Goal: Information Seeking & Learning: Learn about a topic

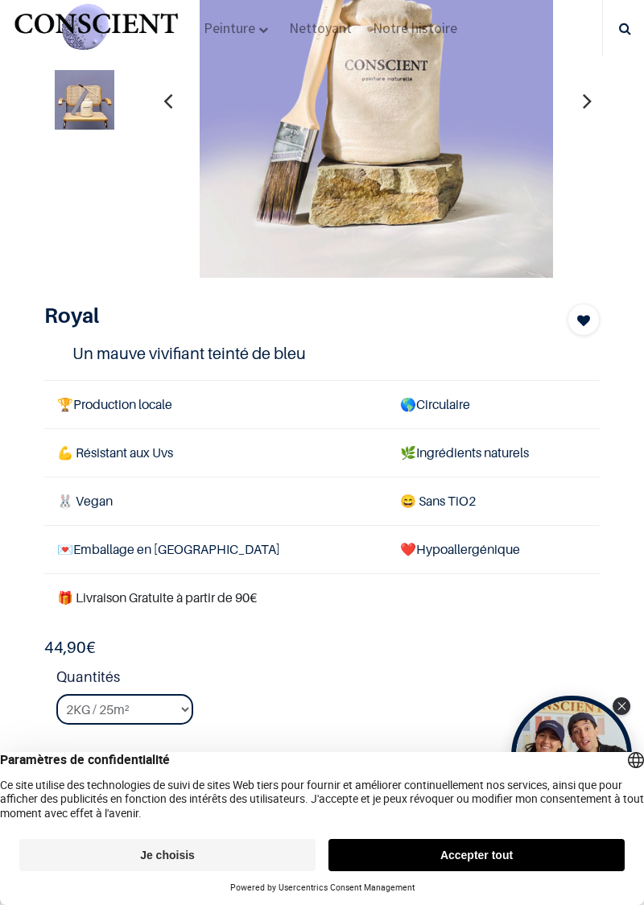
scroll to position [99, 0]
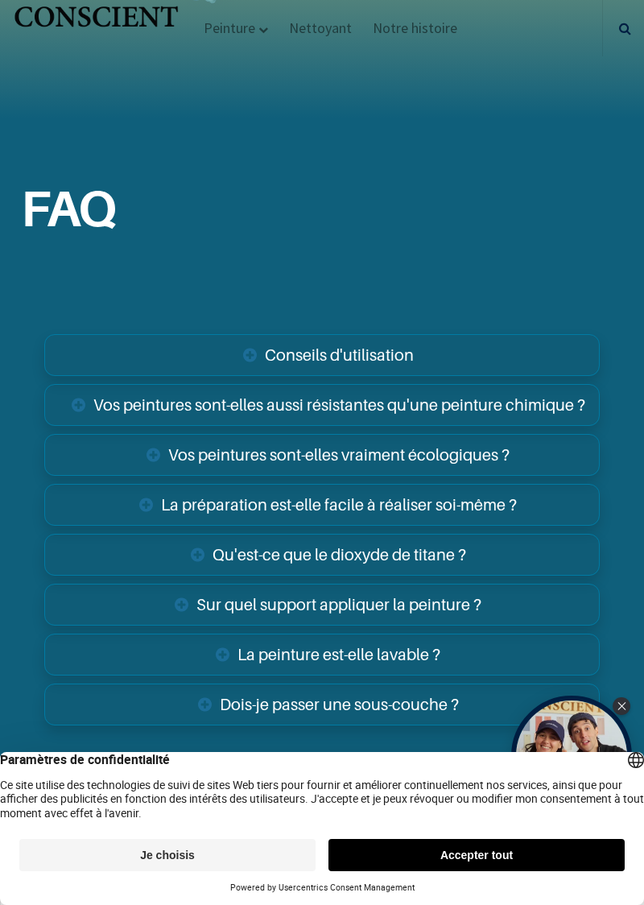
scroll to position [3447, 0]
click at [412, 672] on link "La peinture est-elle lavable ?" at bounding box center [322, 654] width 556 height 42
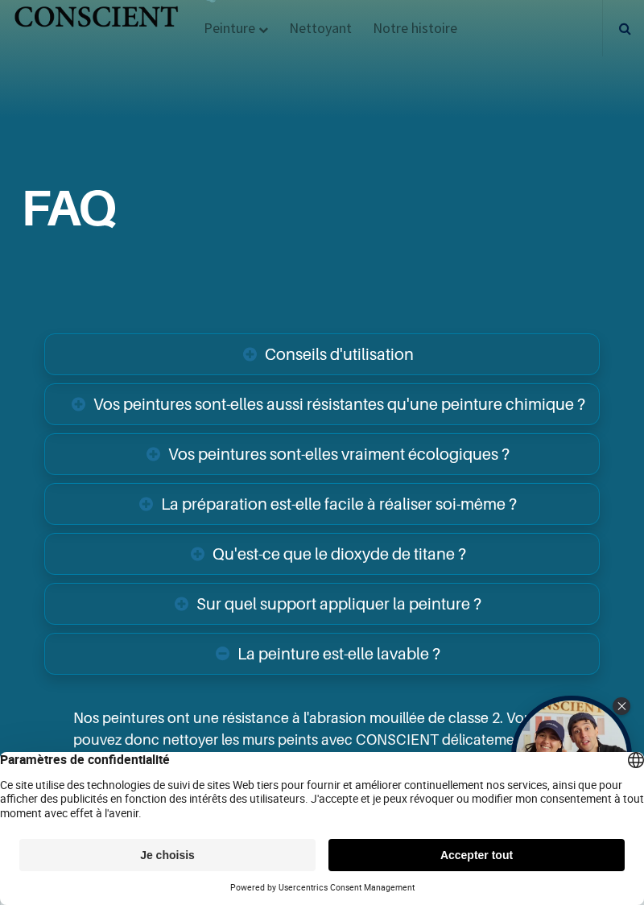
click at [227, 669] on link "La peinture est-elle lavable ?" at bounding box center [322, 654] width 556 height 42
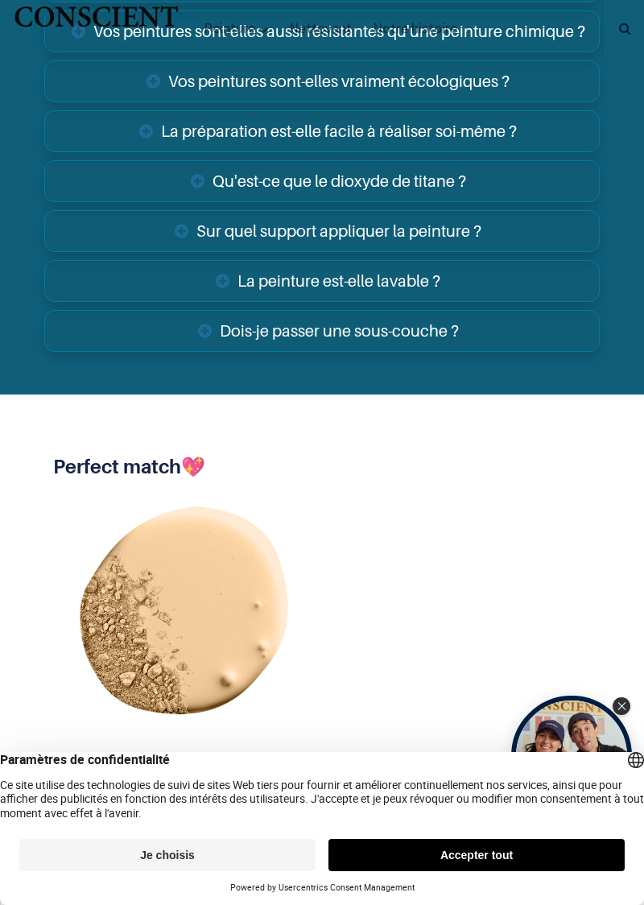
scroll to position [3865, 0]
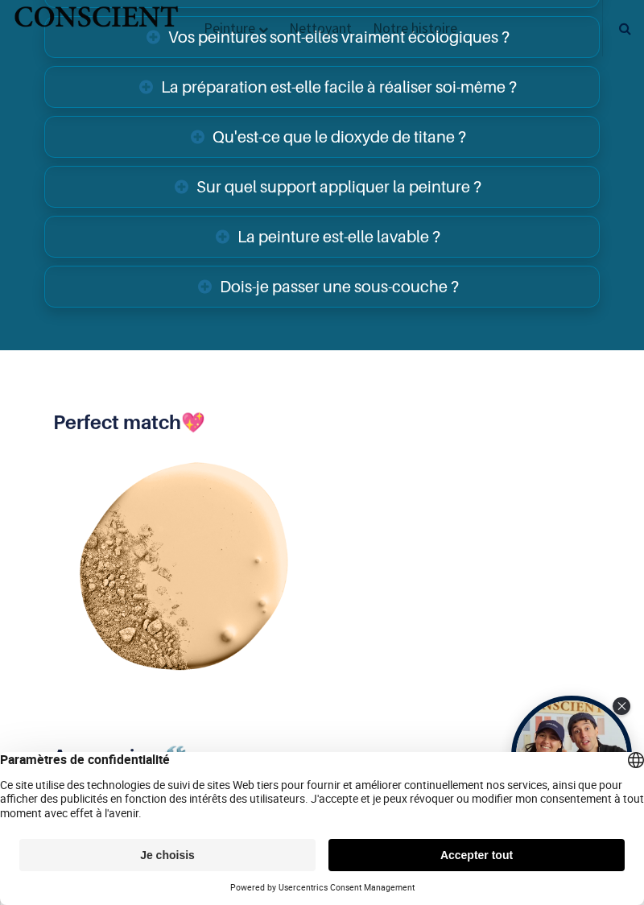
click at [620, 702] on icon "Close Tolstoy widget" at bounding box center [622, 706] width 9 height 8
